Goal: Entertainment & Leisure: Consume media (video, audio)

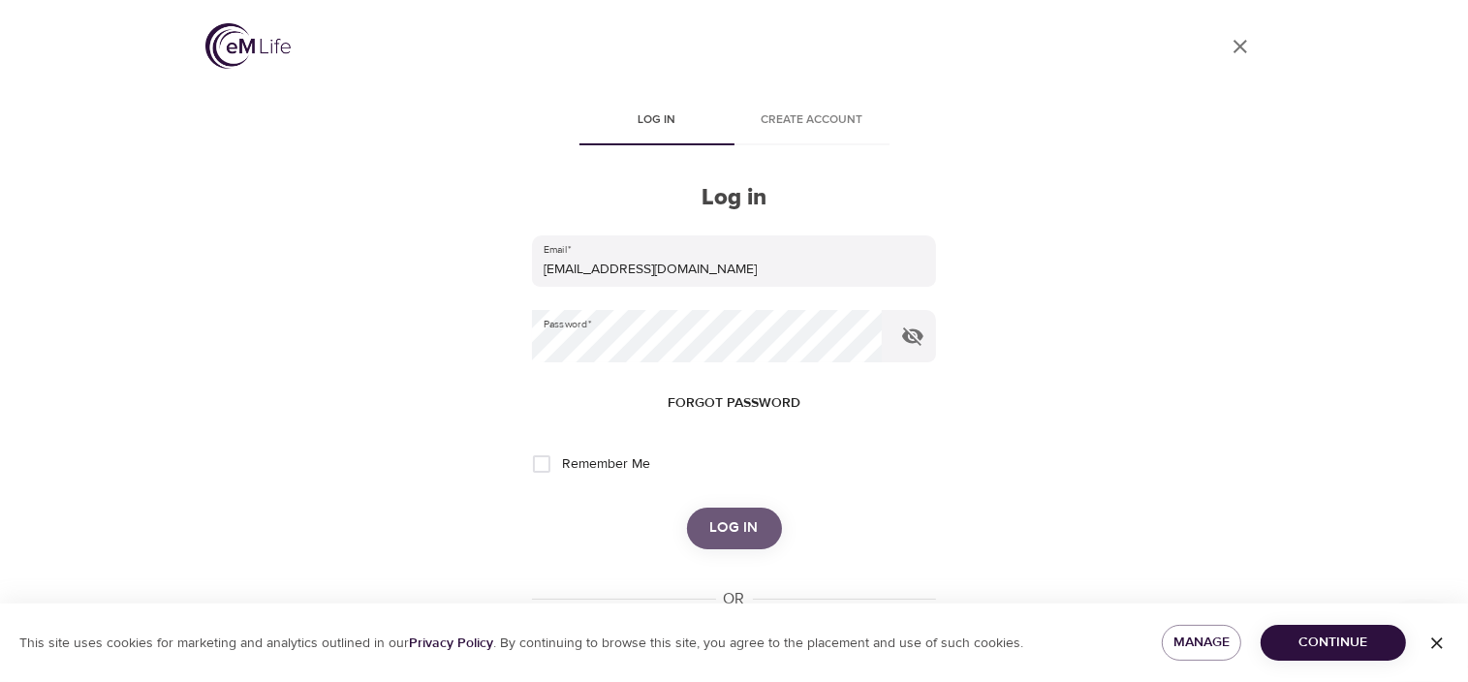
click at [715, 529] on span "Log in" at bounding box center [734, 527] width 48 height 25
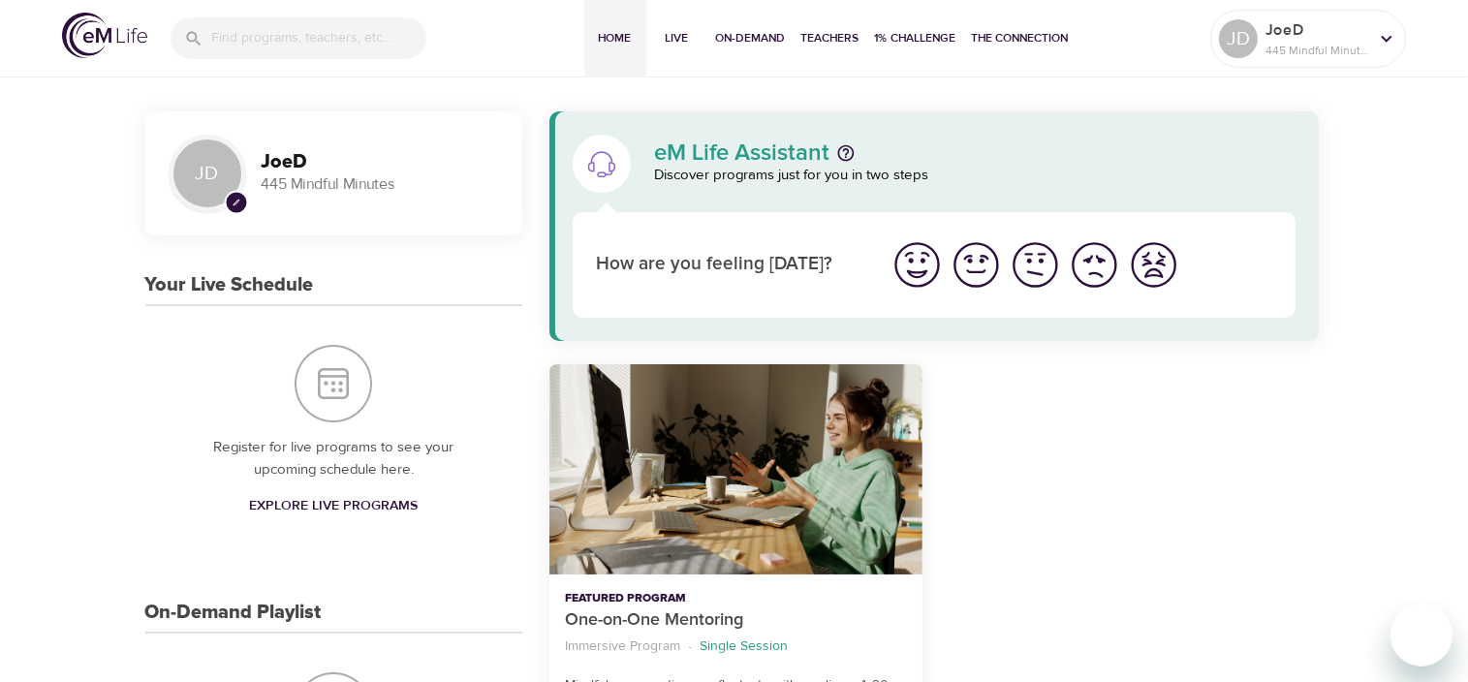
click at [327, 42] on input "search" at bounding box center [318, 38] width 215 height 42
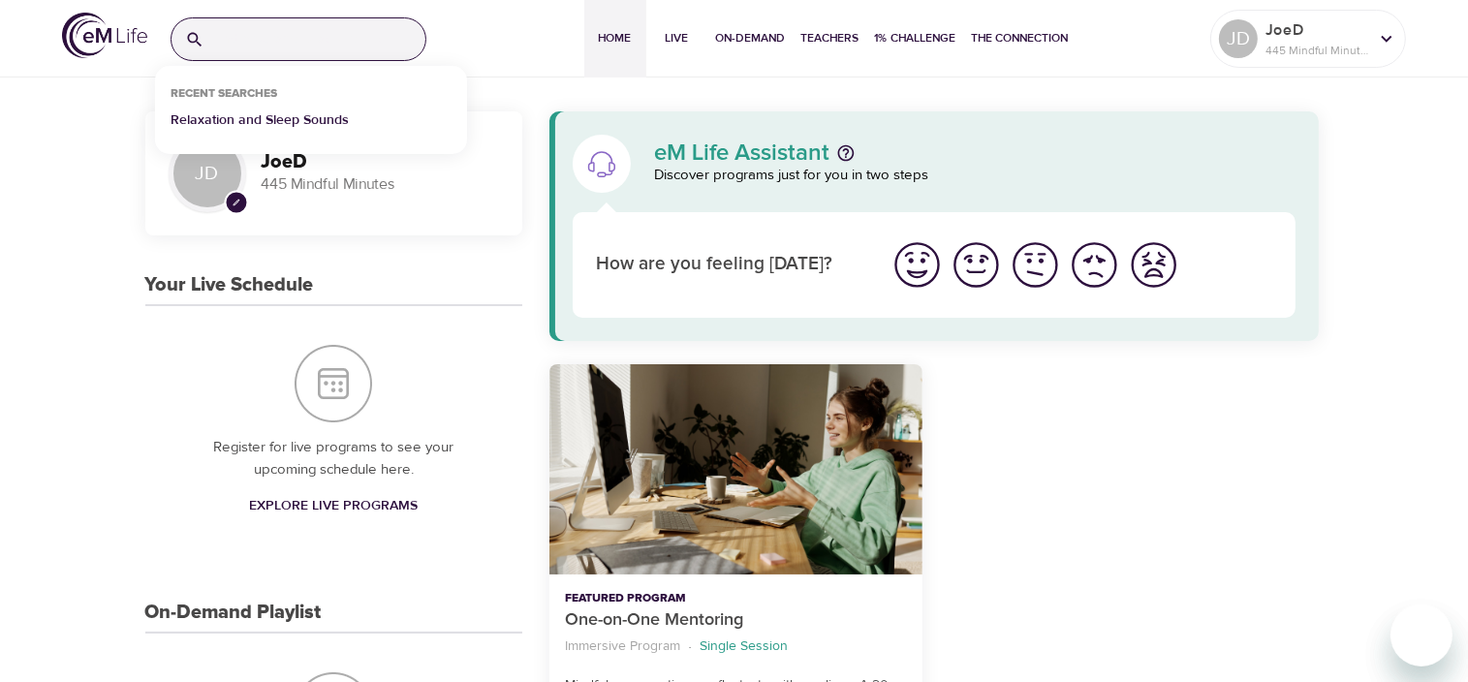
click at [244, 125] on p "Relaxation and Sleep Sounds" at bounding box center [260, 124] width 178 height 28
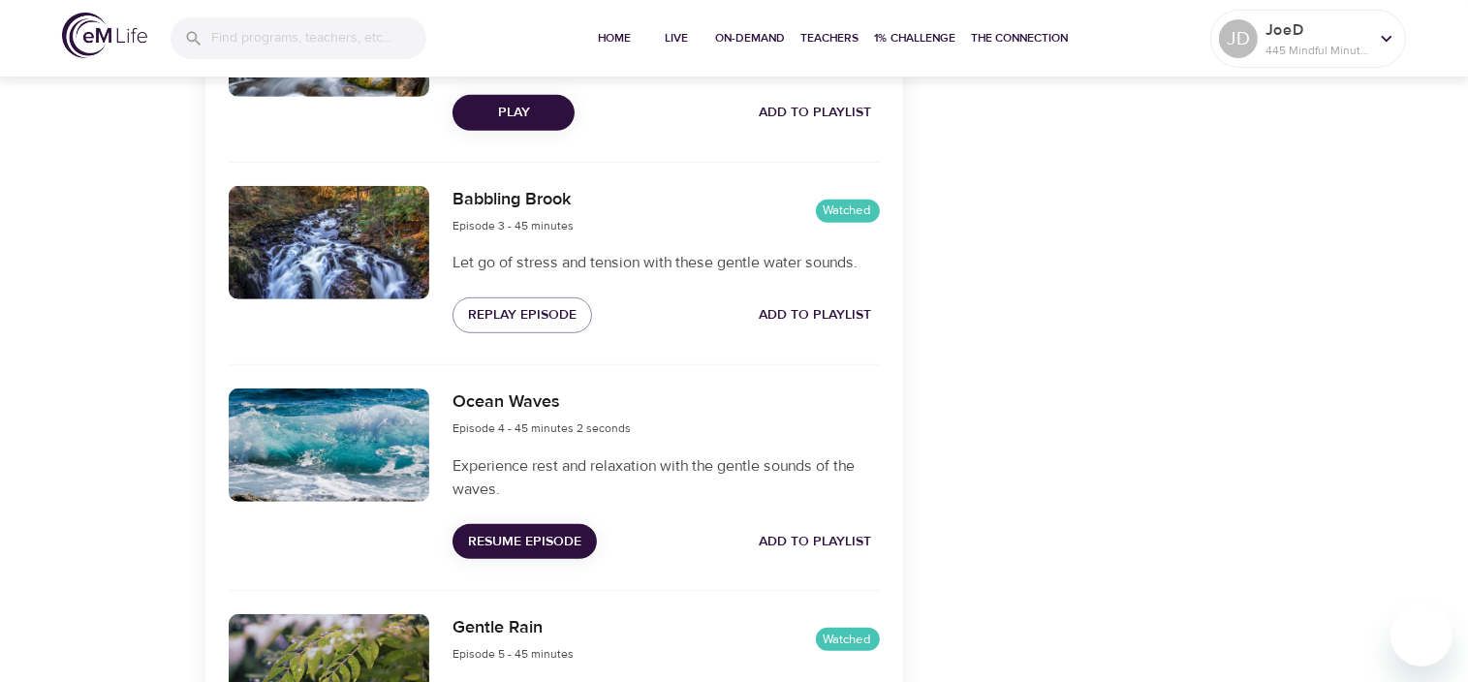
scroll to position [1043, 0]
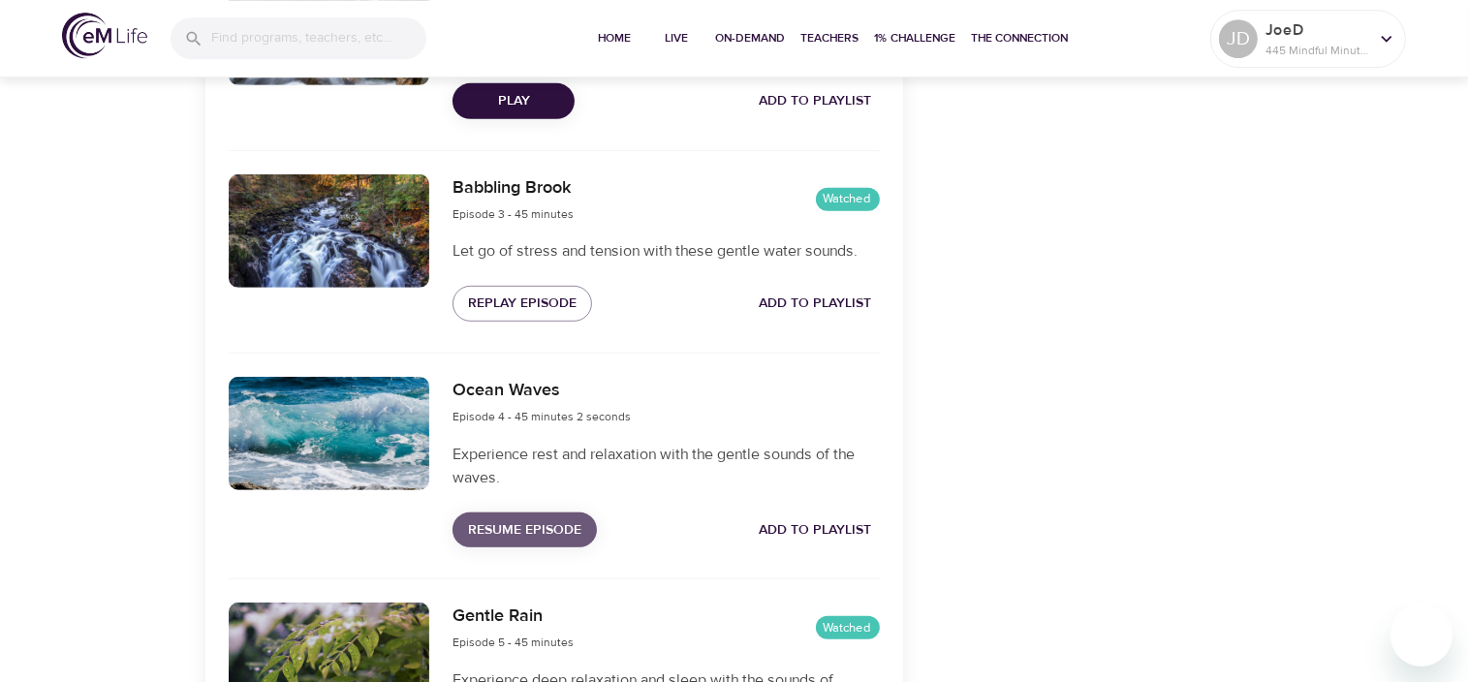
click at [532, 543] on span "Resume Episode" at bounding box center [524, 530] width 113 height 24
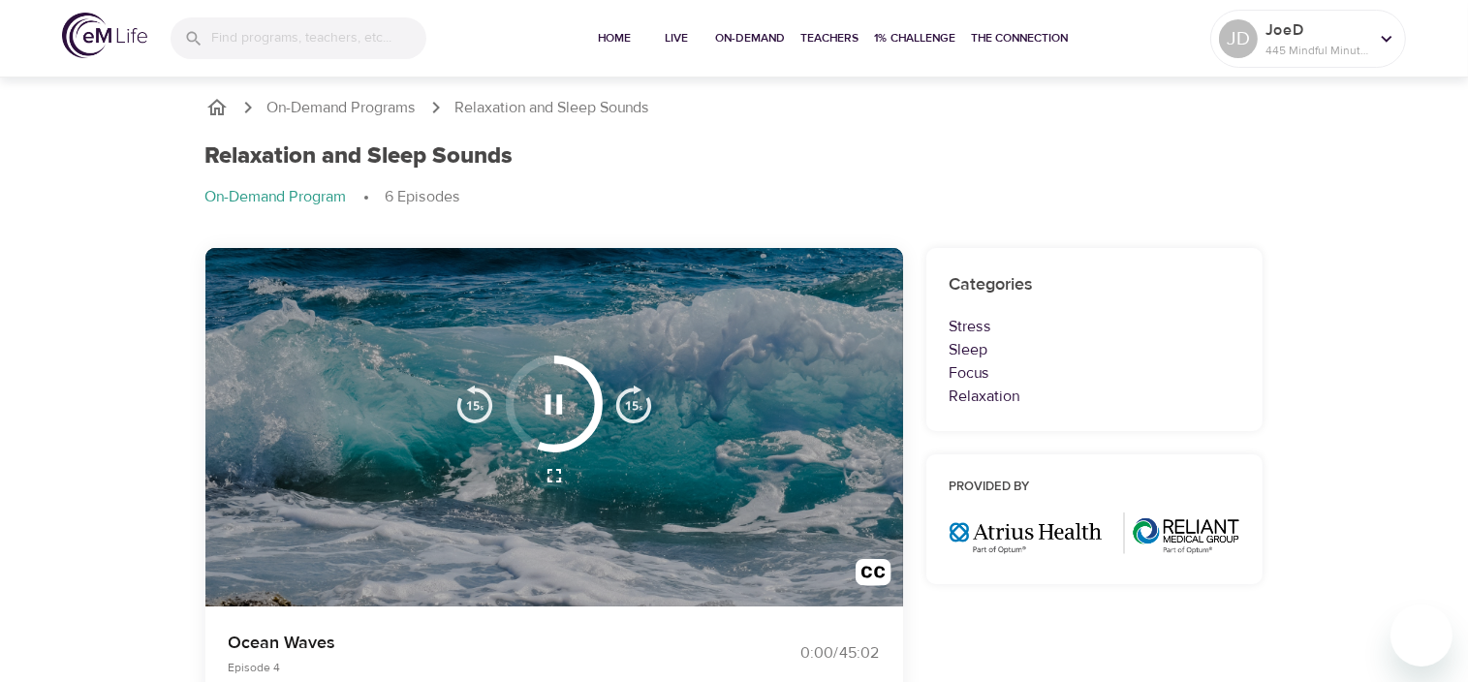
scroll to position [0, 0]
